Goal: Task Accomplishment & Management: Complete application form

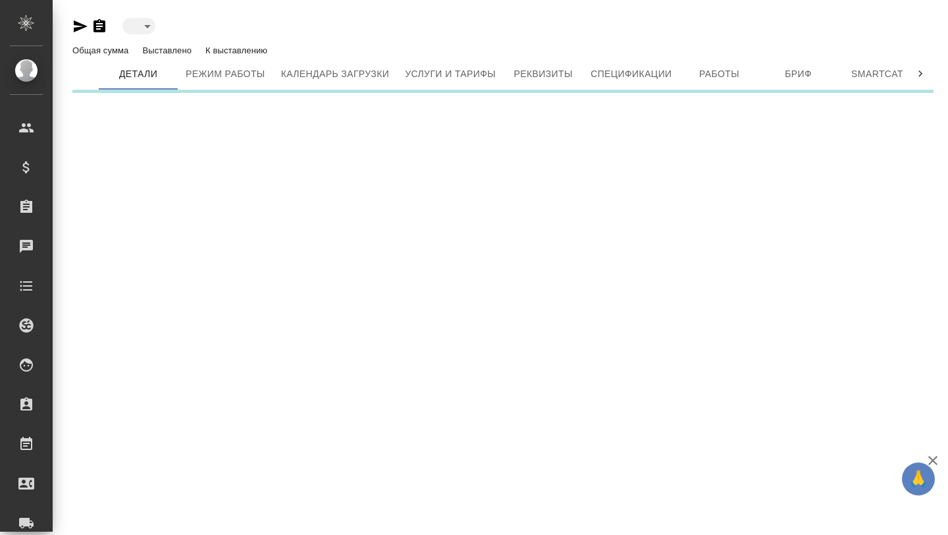
type input "active"
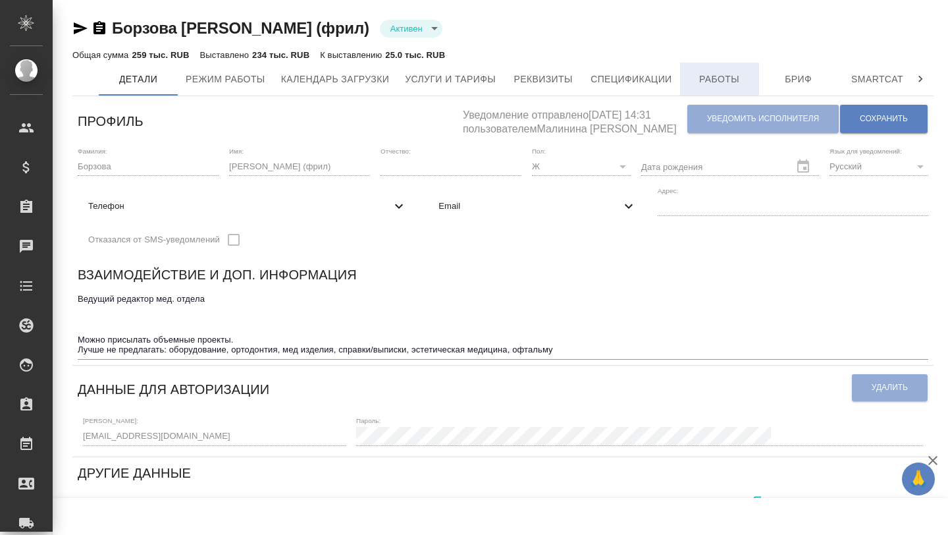
click at [729, 68] on button "Работы" at bounding box center [719, 79] width 79 height 33
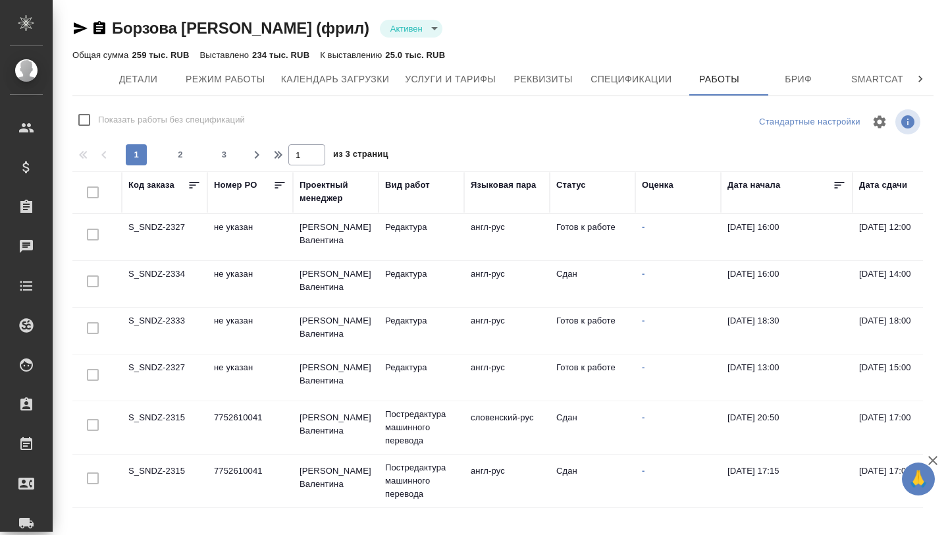
click at [159, 319] on td "S_SNDZ-2333" at bounding box center [165, 330] width 86 height 46
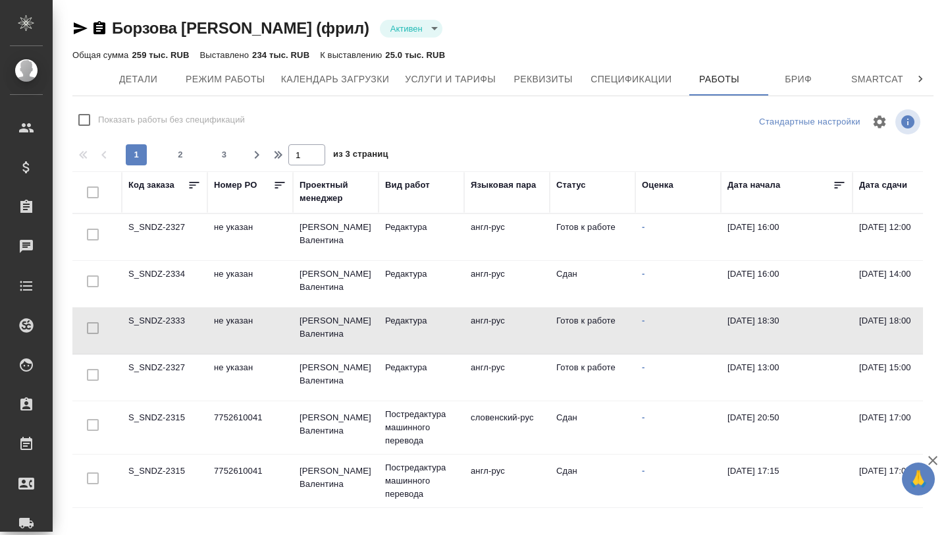
click at [159, 319] on td "S_SNDZ-2333" at bounding box center [165, 330] width 86 height 46
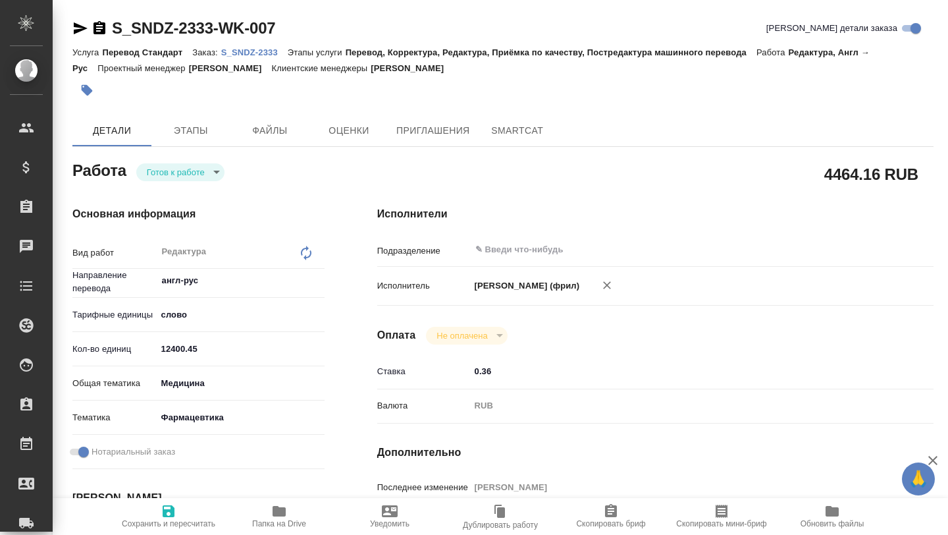
type textarea "x"
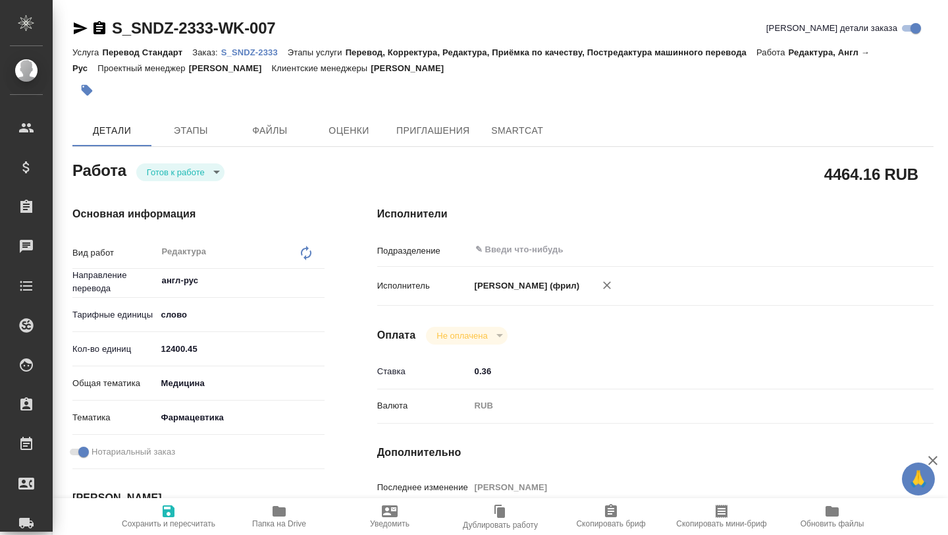
type textarea "x"
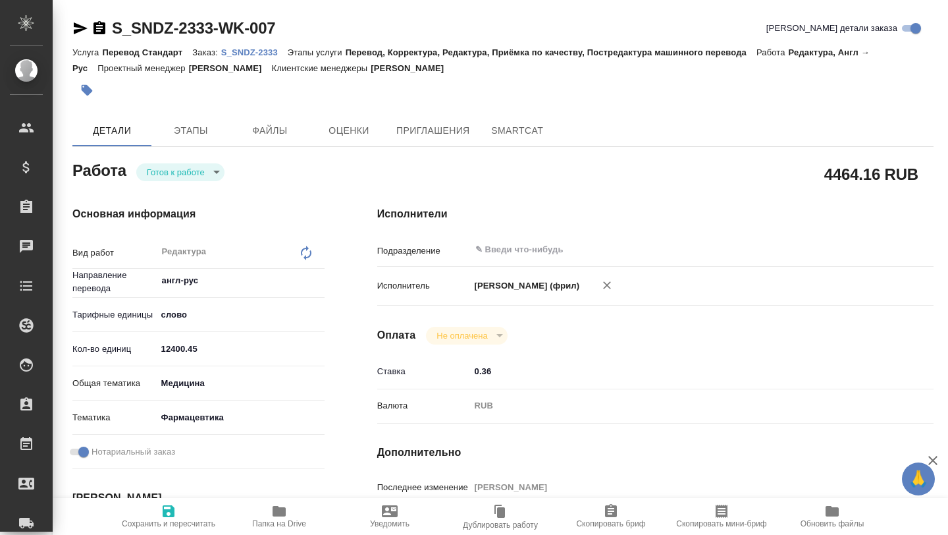
type textarea "x"
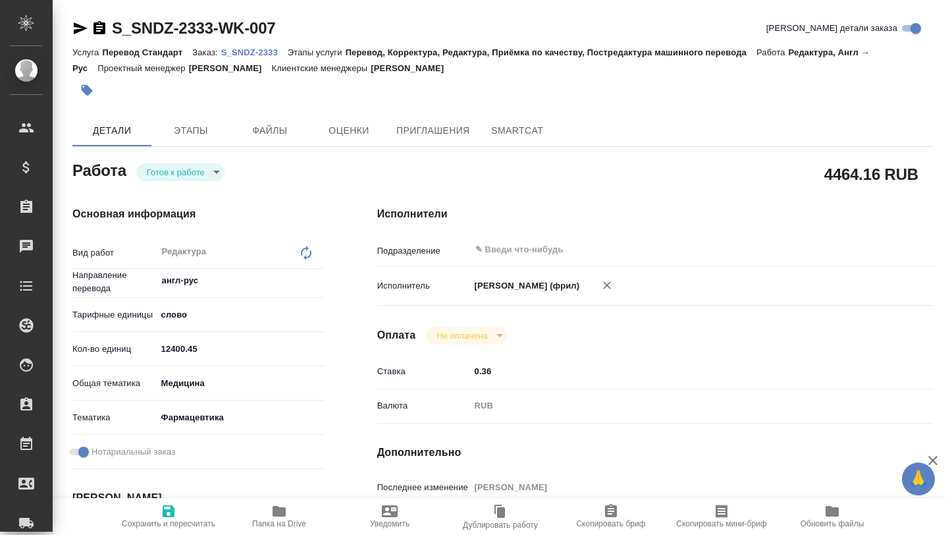
type textarea "x"
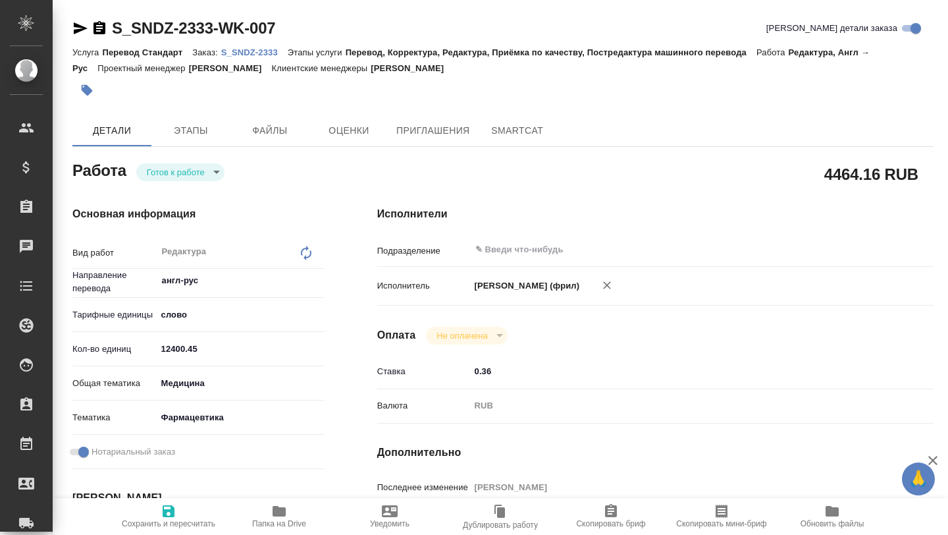
type textarea "x"
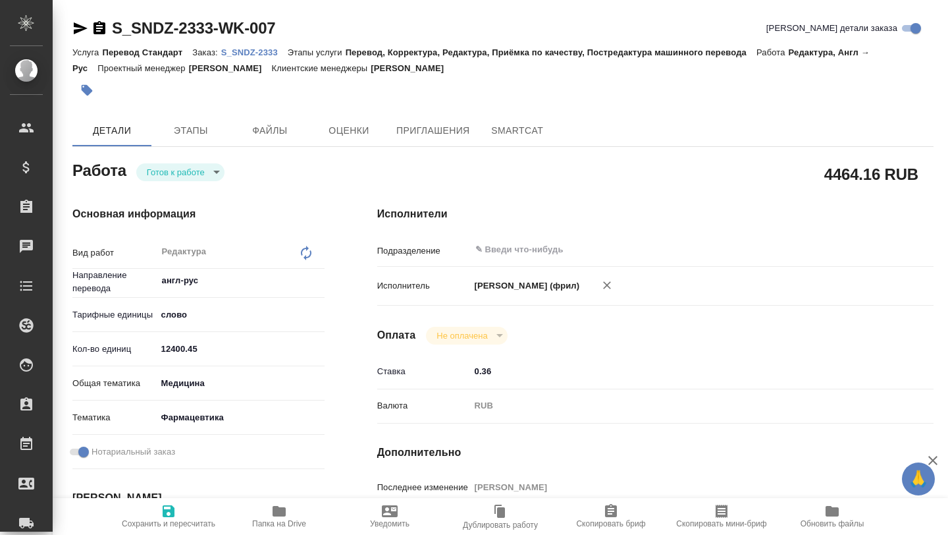
type textarea "x"
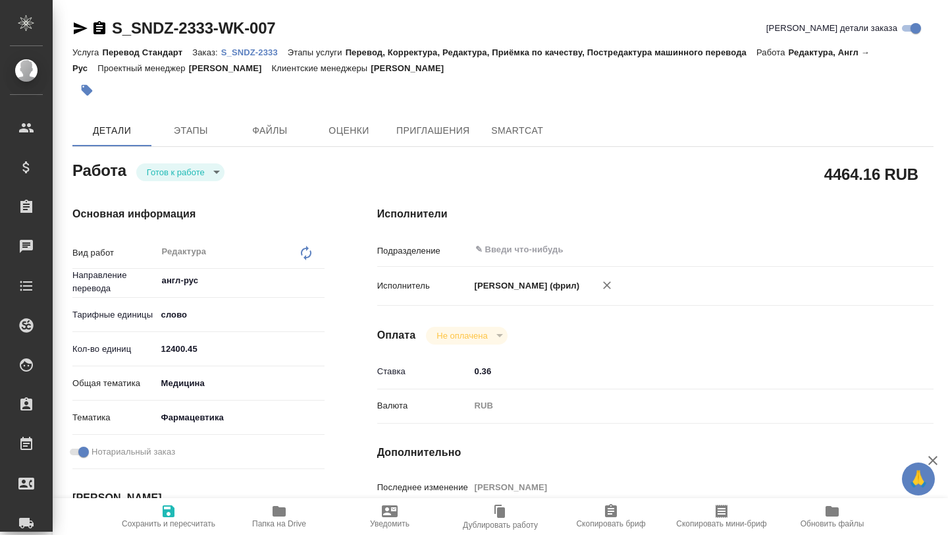
type textarea "x"
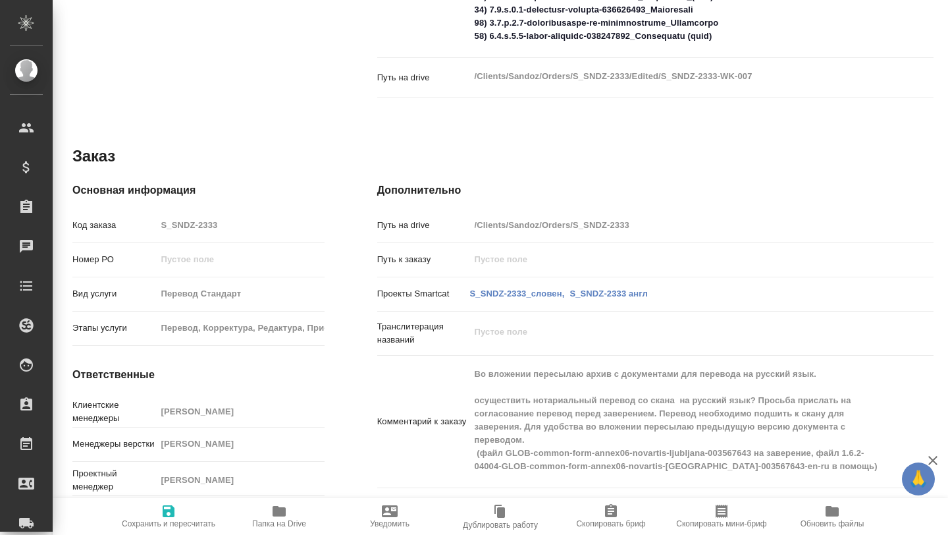
scroll to position [816, 0]
click at [281, 519] on span "Папка на Drive" at bounding box center [279, 523] width 54 height 9
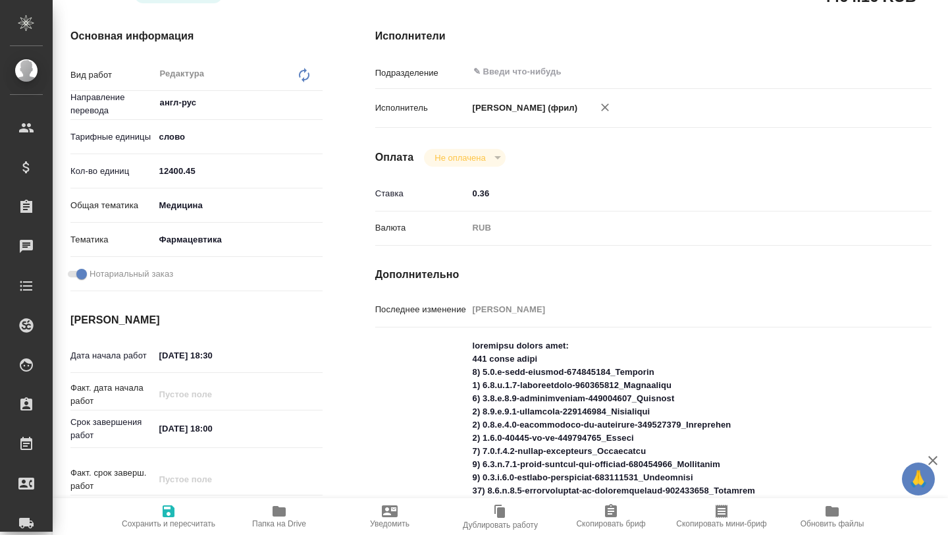
scroll to position [0, 2]
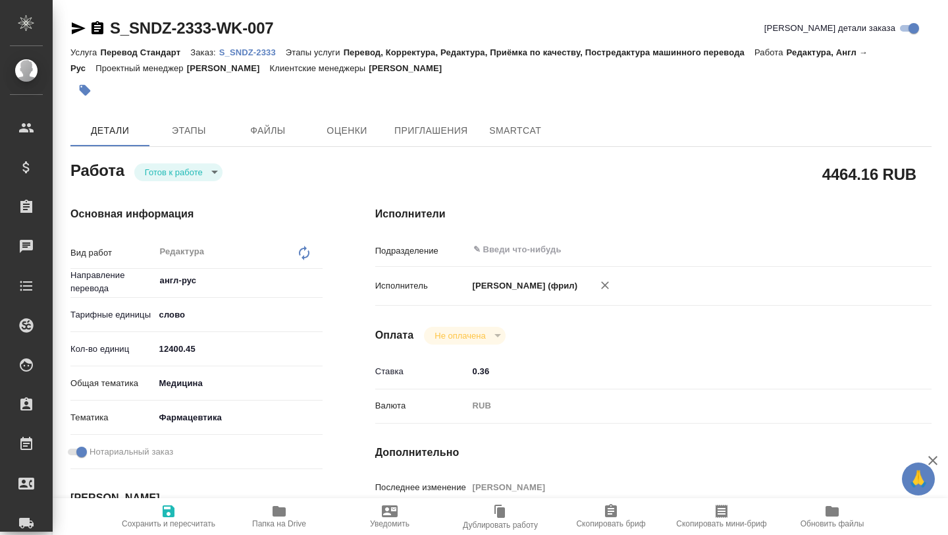
click at [234, 54] on p "S_SNDZ-2333" at bounding box center [252, 52] width 66 height 10
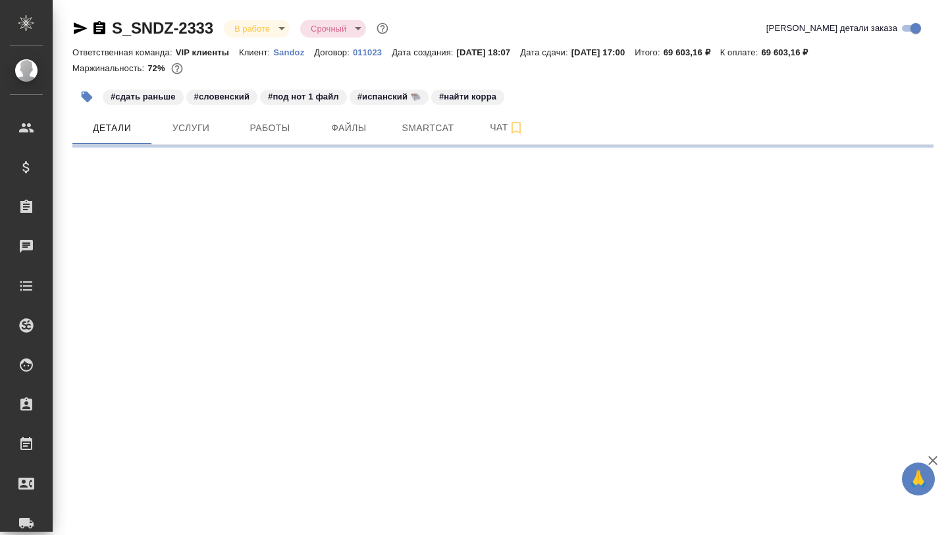
select select "RU"
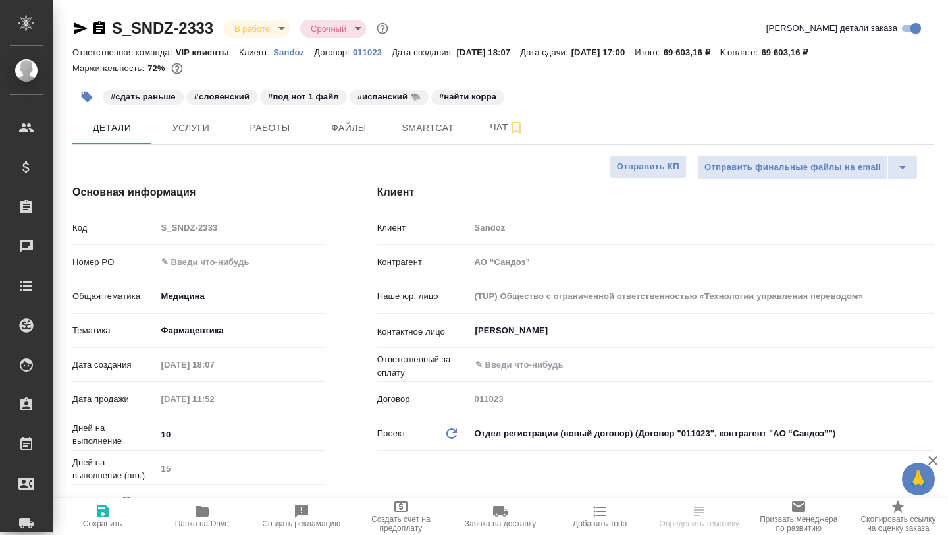
type textarea "x"
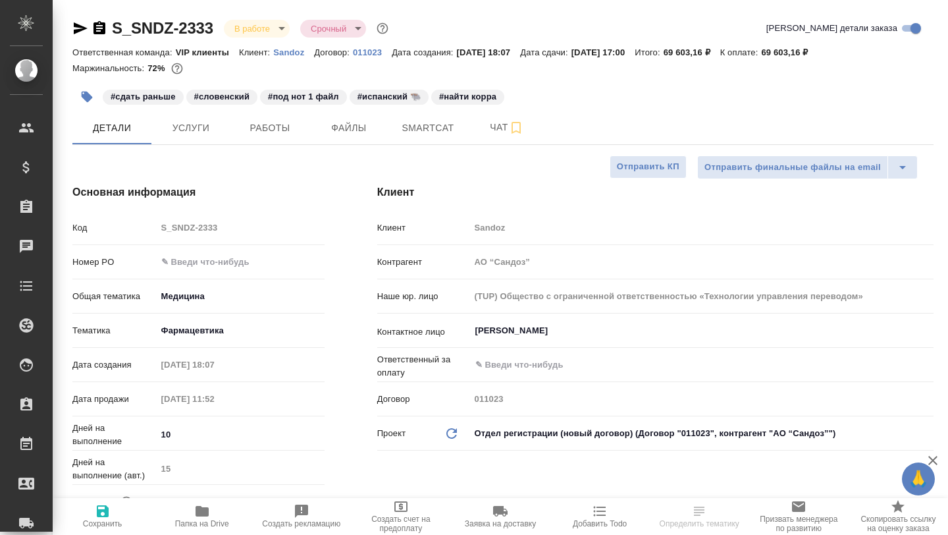
type textarea "x"
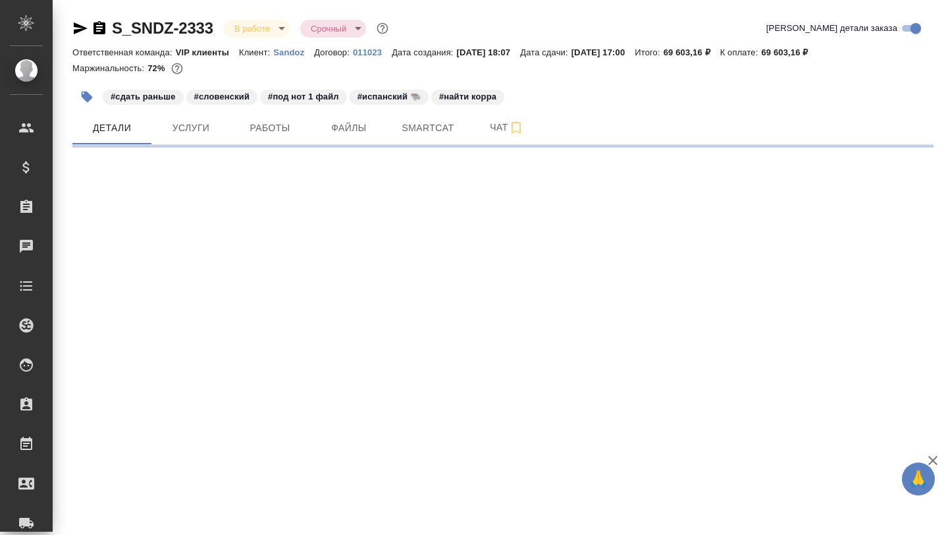
select select "RU"
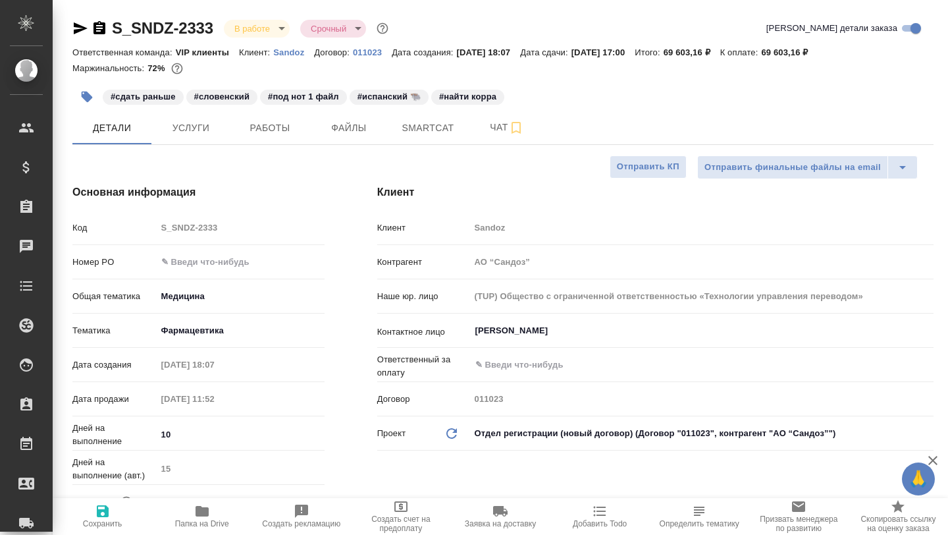
type textarea "x"
click at [77, 30] on icon "button" at bounding box center [81, 28] width 14 height 12
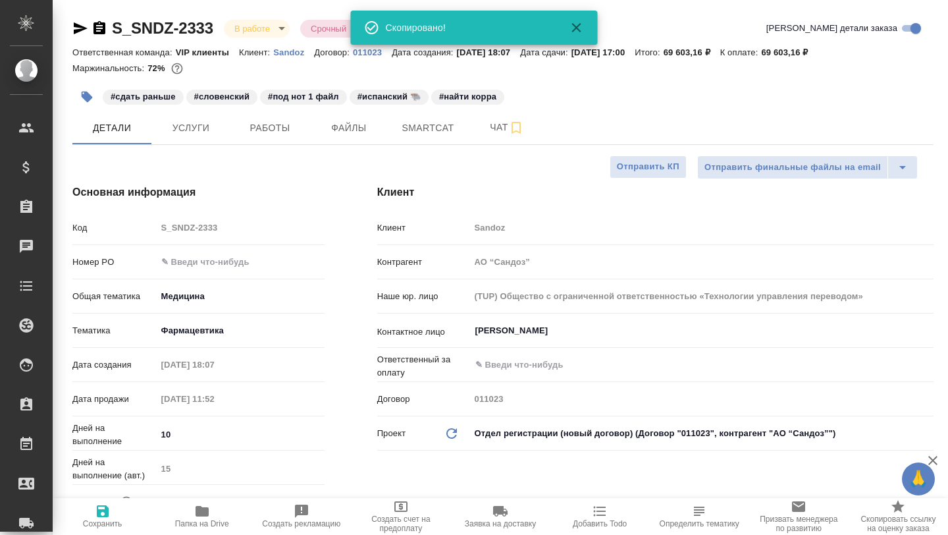
type textarea "x"
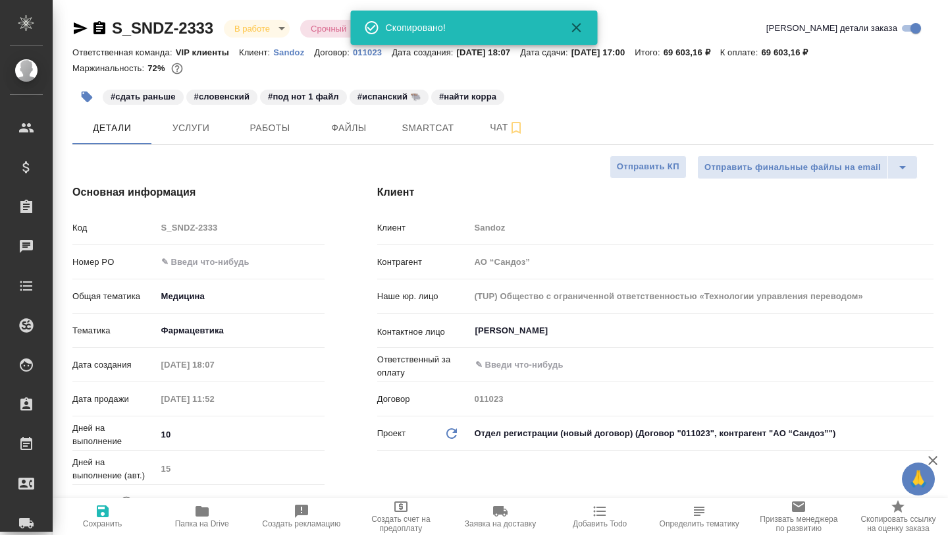
type textarea "x"
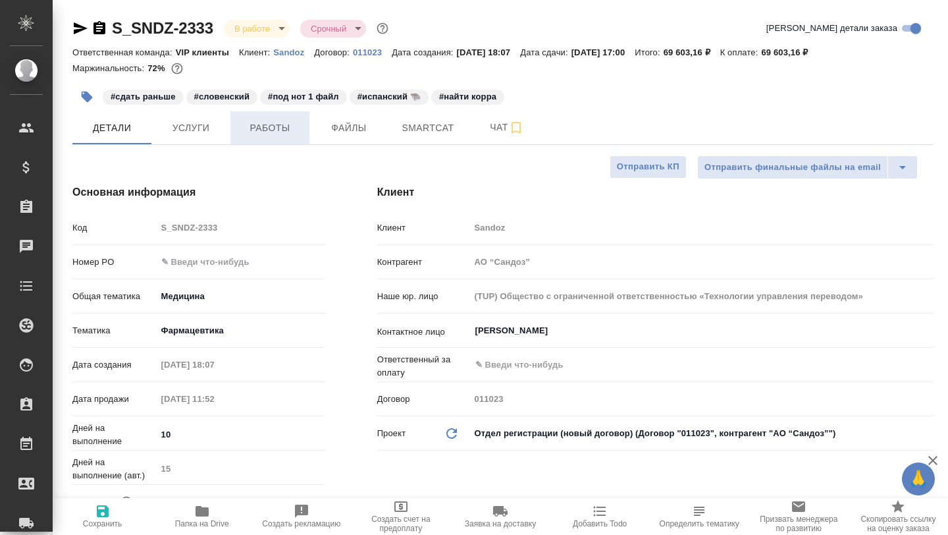
click at [269, 124] on span "Работы" at bounding box center [269, 128] width 63 height 16
click at [267, 137] on button "Работы" at bounding box center [269, 127] width 79 height 33
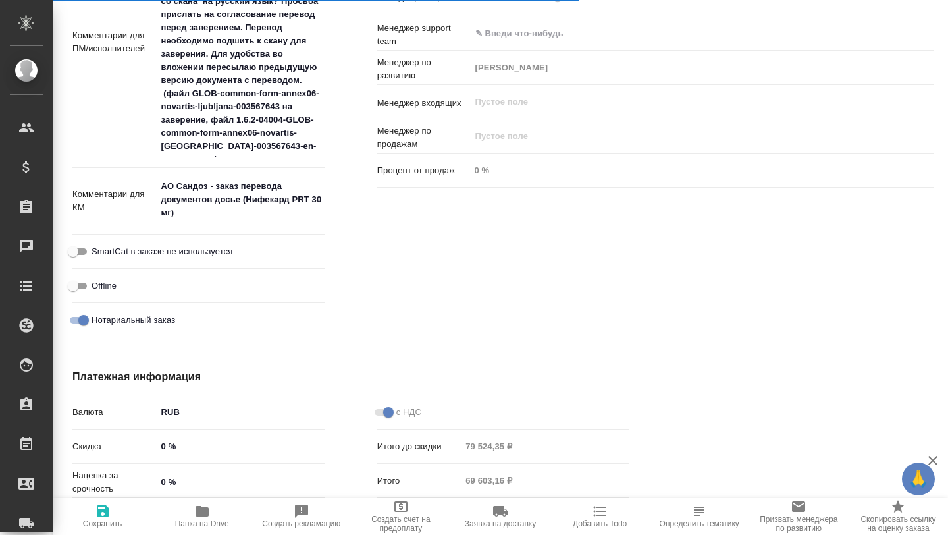
scroll to position [878, 0]
